Goal: Navigation & Orientation: Find specific page/section

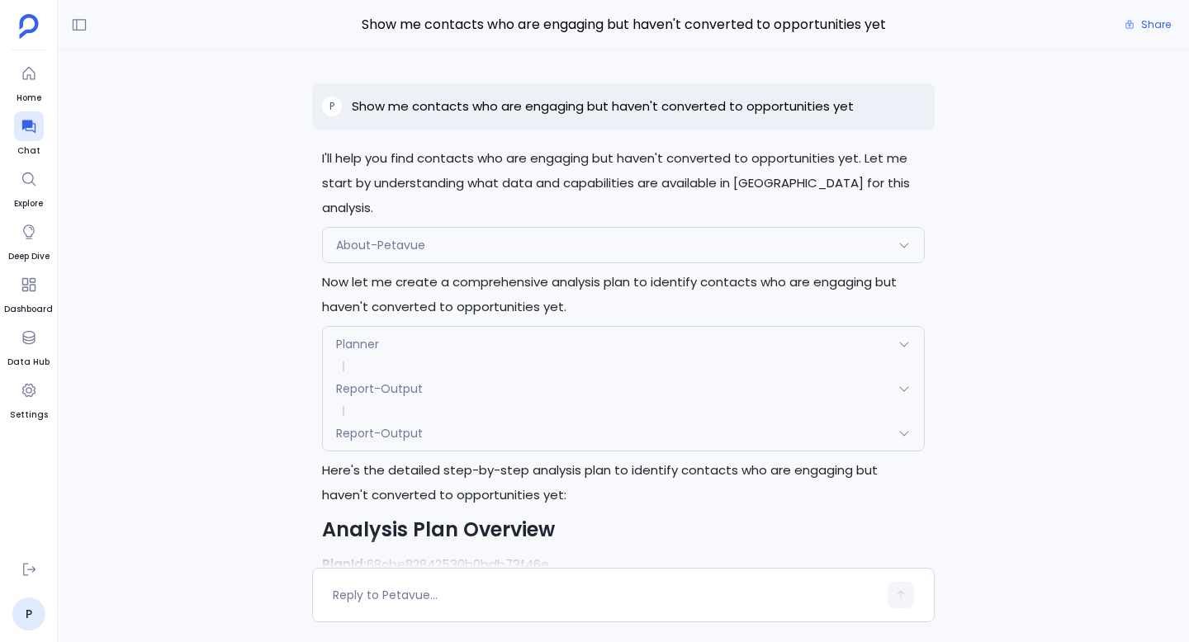
scroll to position [2453, 0]
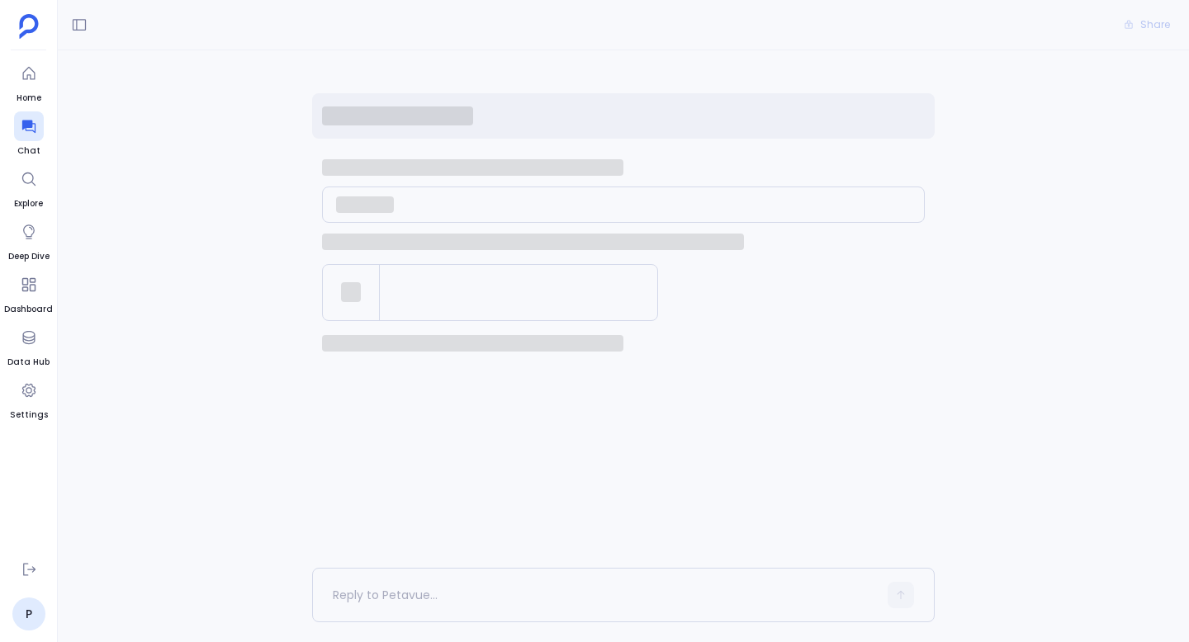
click at [461, 448] on div at bounding box center [623, 309] width 622 height 518
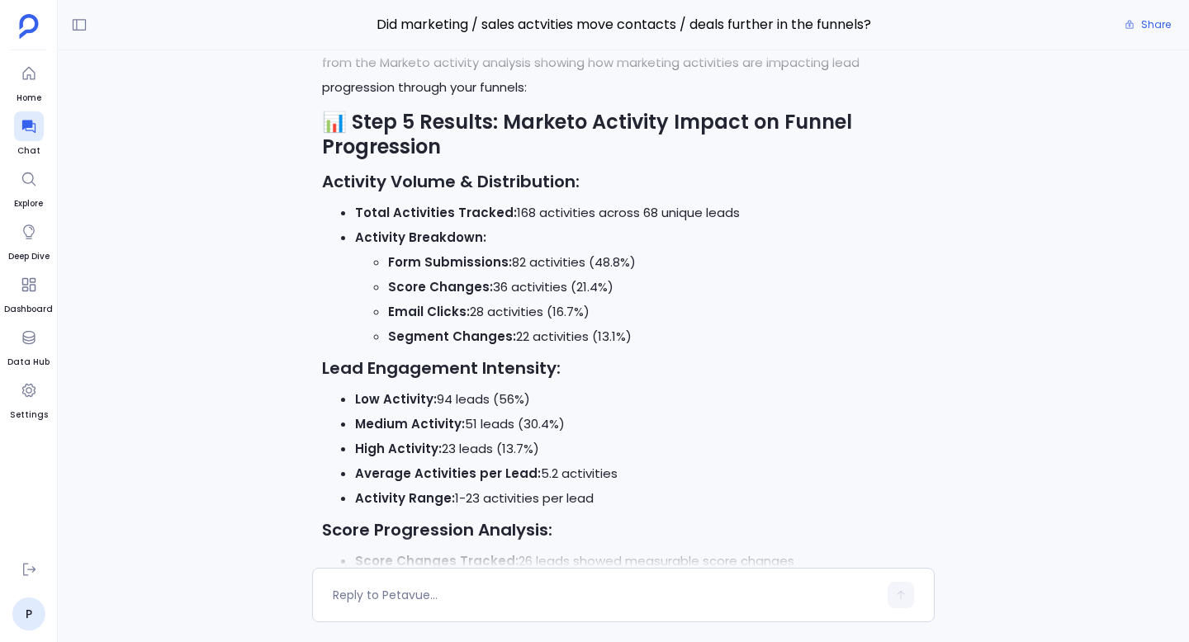
scroll to position [14126, 0]
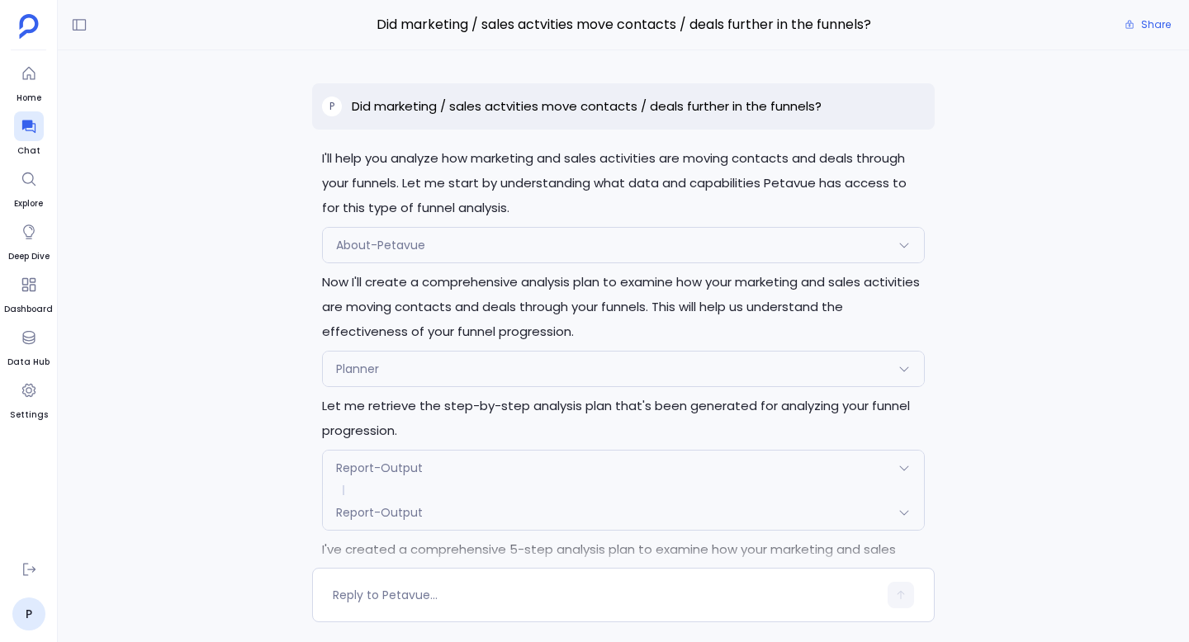
scroll to position [14126, 0]
